Goal: Information Seeking & Learning: Learn about a topic

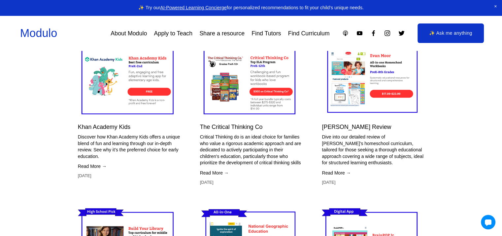
scroll to position [2542, 0]
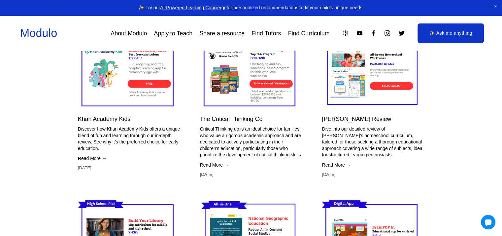
click at [343, 161] on link "Read More →" at bounding box center [373, 164] width 102 height 7
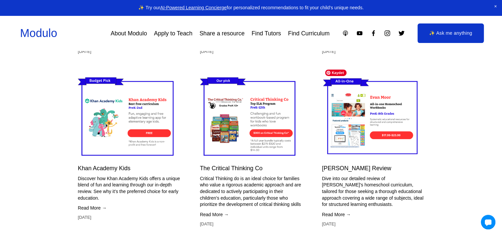
scroll to position [2905, 0]
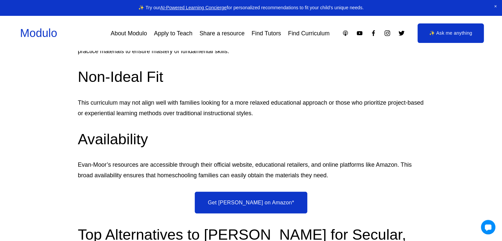
scroll to position [1155, 0]
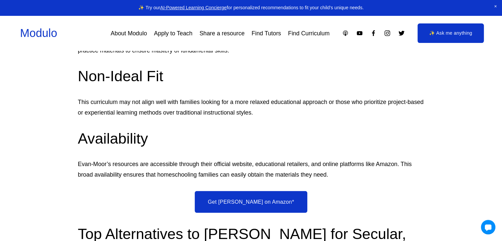
click at [239, 201] on link "Get [PERSON_NAME] on Amazon*" at bounding box center [251, 202] width 113 height 22
